Goal: Task Accomplishment & Management: Use online tool/utility

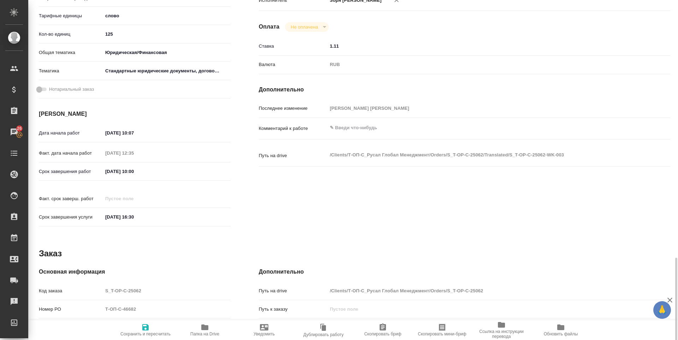
scroll to position [262, 0]
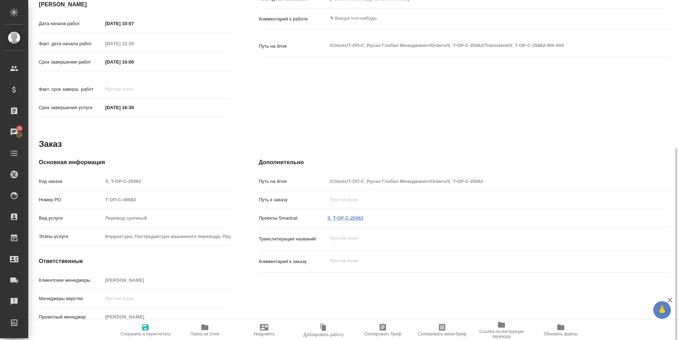
click at [337, 215] on link "S_T-OP-C-25062" at bounding box center [345, 217] width 36 height 5
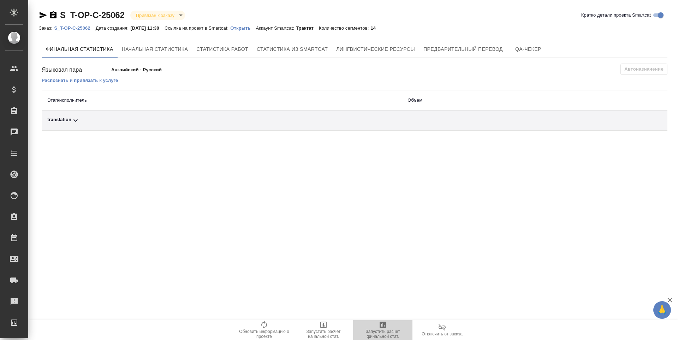
click at [374, 334] on span "Запустить расчет финальной стат." at bounding box center [382, 334] width 51 height 10
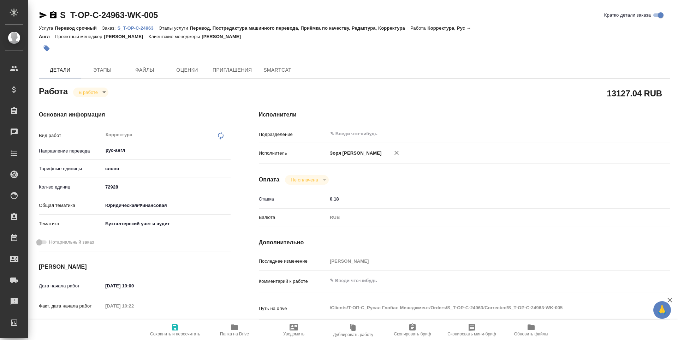
type textarea "x"
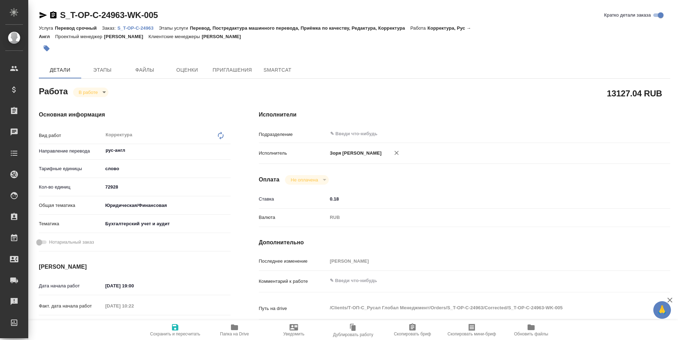
type textarea "x"
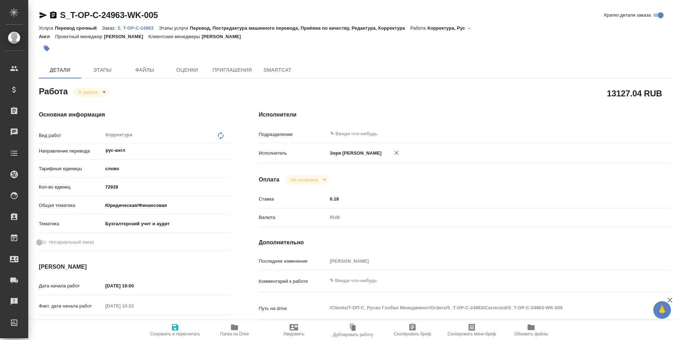
type textarea "x"
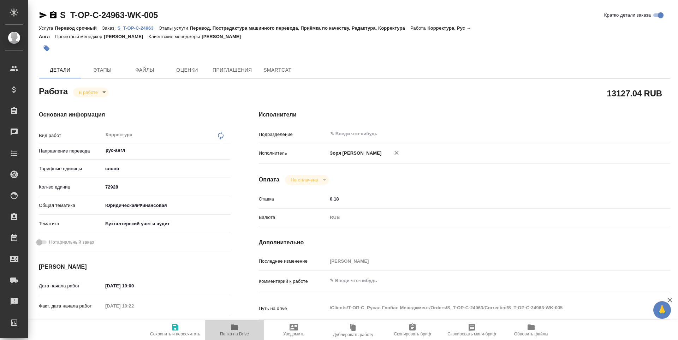
click at [227, 333] on span "Папка на Drive" at bounding box center [234, 333] width 29 height 5
type textarea "x"
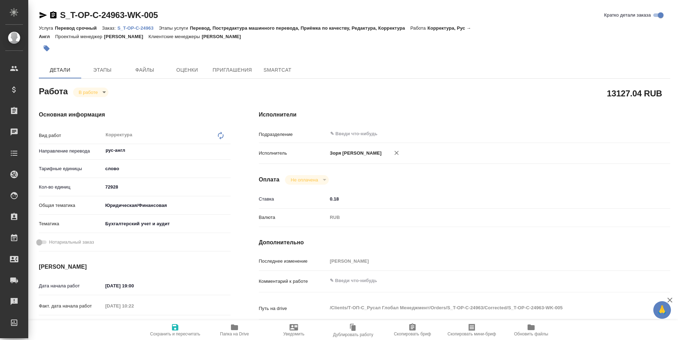
type textarea "x"
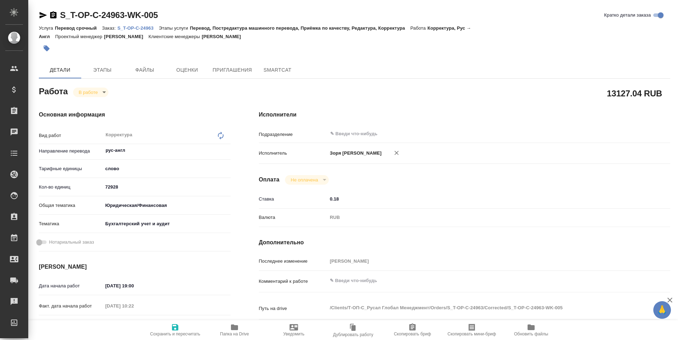
type textarea "x"
